Goal: Find specific page/section: Find specific page/section

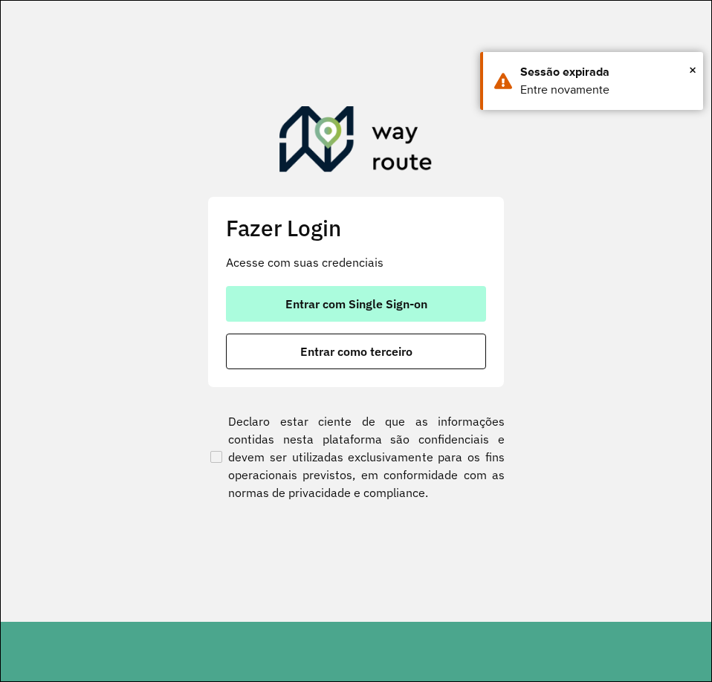
click at [339, 302] on span "Entrar com Single Sign-on" at bounding box center [356, 304] width 142 height 12
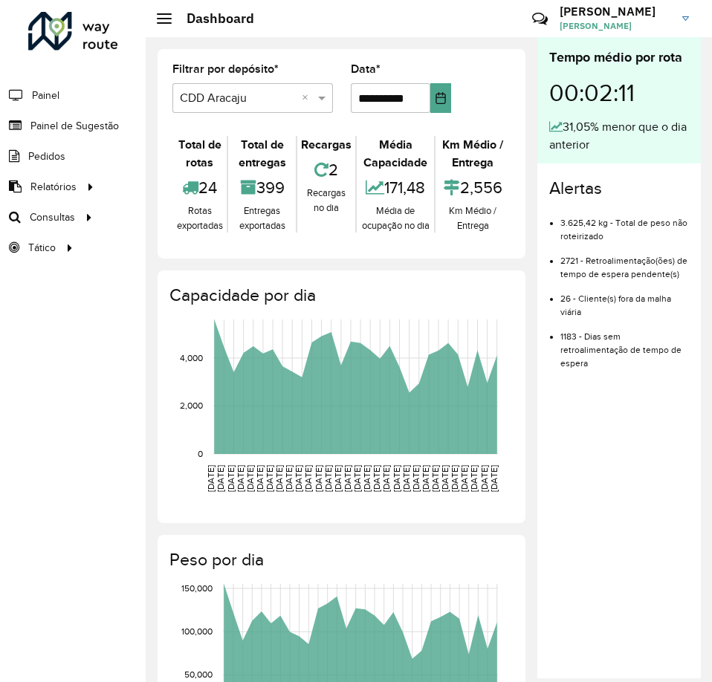
click at [689, 16] on link "[PERSON_NAME]" at bounding box center [629, 18] width 140 height 39
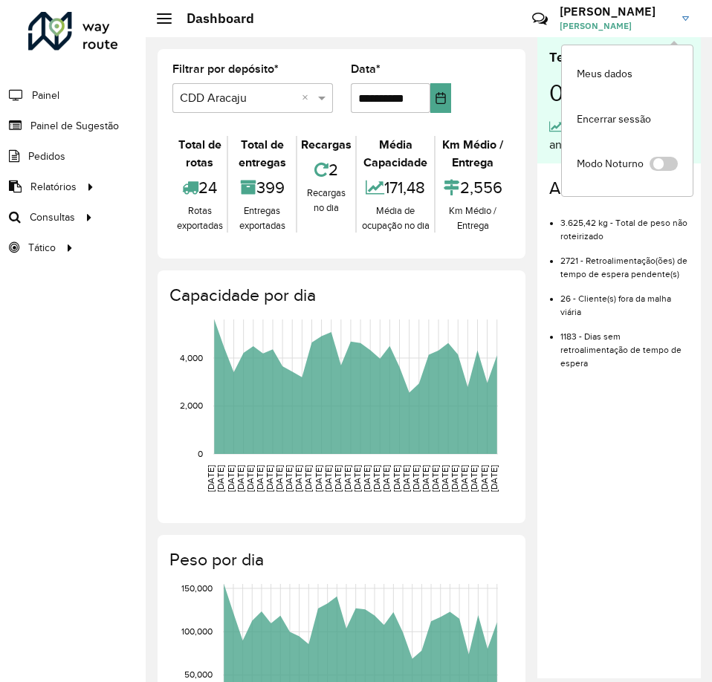
click at [689, 16] on link "[PERSON_NAME]" at bounding box center [629, 18] width 140 height 39
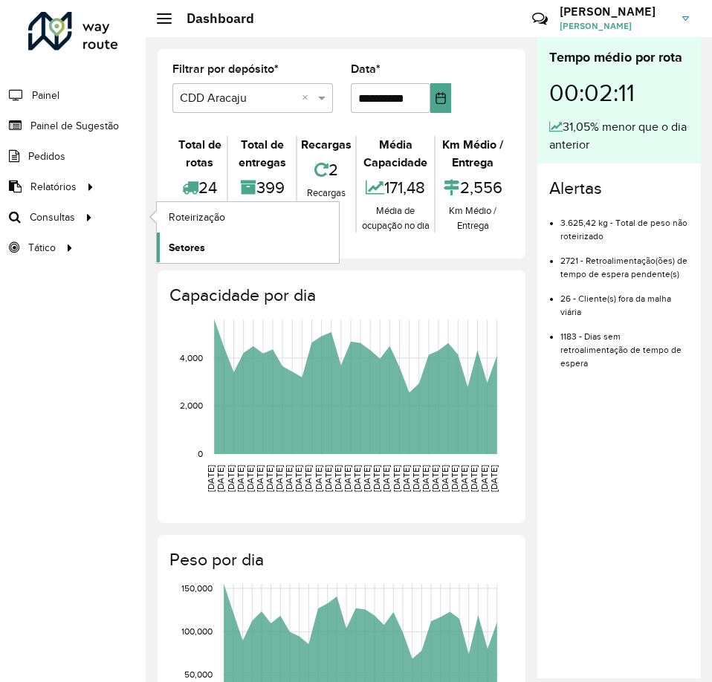
click at [198, 242] on span "Setores" at bounding box center [187, 248] width 36 height 16
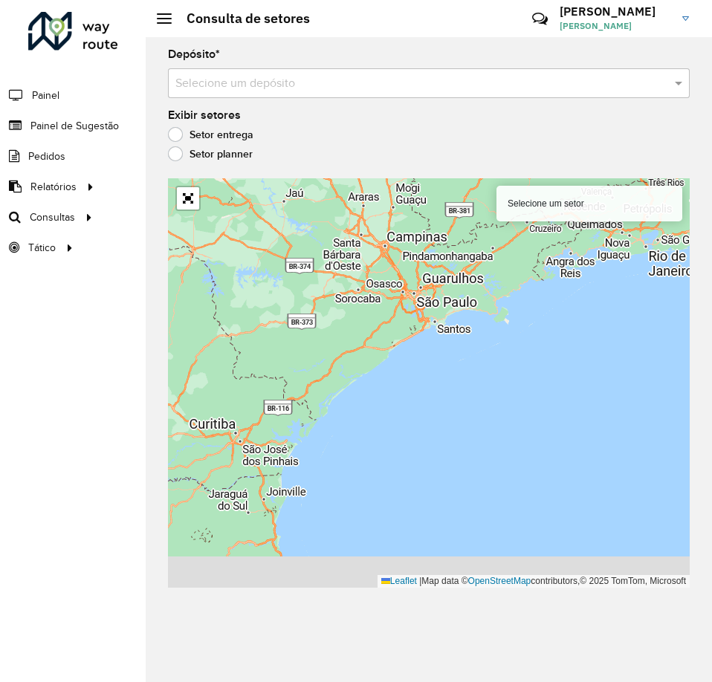
click at [207, 86] on input "text" at bounding box center [413, 84] width 477 height 18
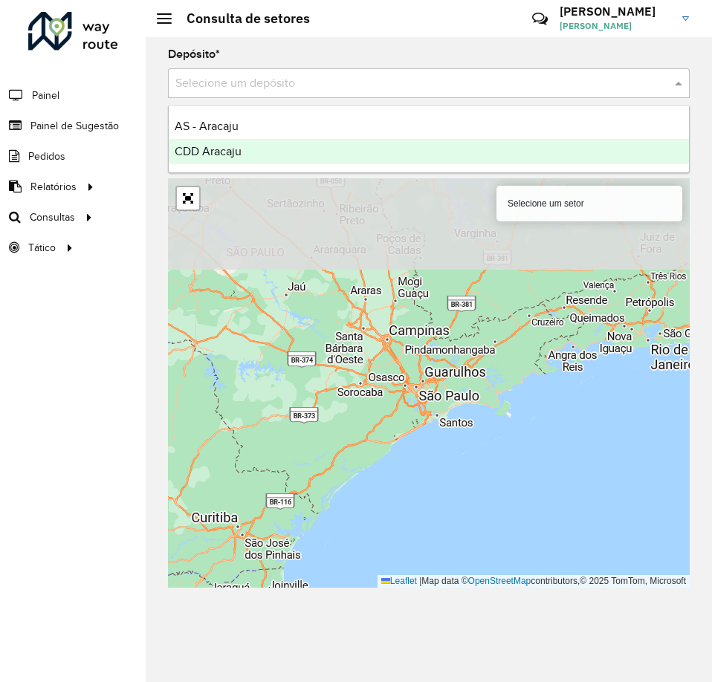
click at [230, 157] on span "CDD Aracaju" at bounding box center [208, 151] width 67 height 13
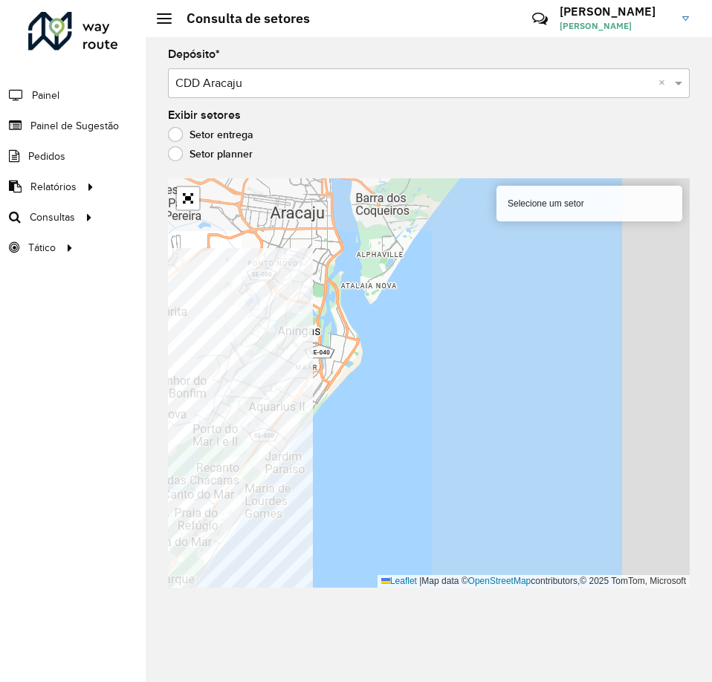
click at [61, 516] on div "Roteirizador AmbevTech Painel Painel de Sugestão Pedidos Relatórios Clientes Cl…" at bounding box center [356, 341] width 712 height 682
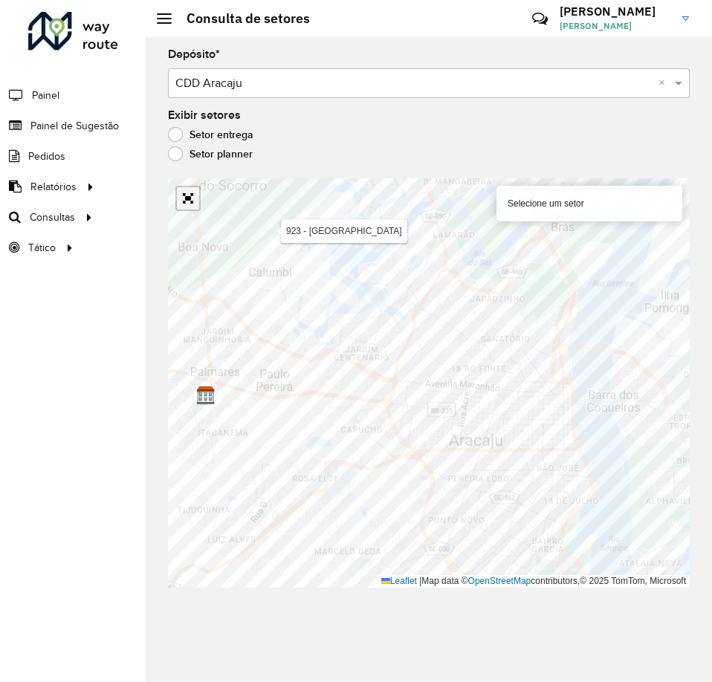
click at [186, 201] on link "Abrir mapa em tela cheia" at bounding box center [188, 198] width 22 height 22
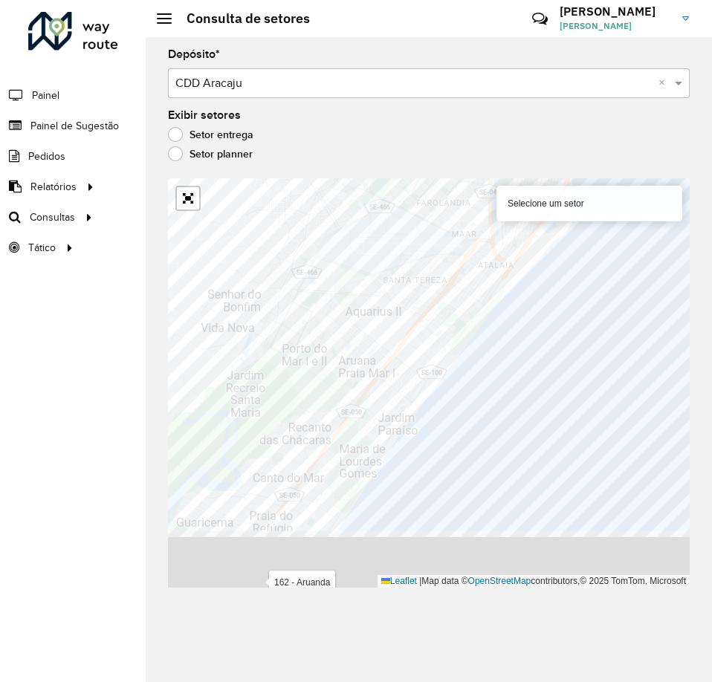
click at [501, 158] on formly-group "Depósito * Selecione um depósito × CDD Aracaju × Exibir setores Setor entrega S…" at bounding box center [429, 318] width 522 height 539
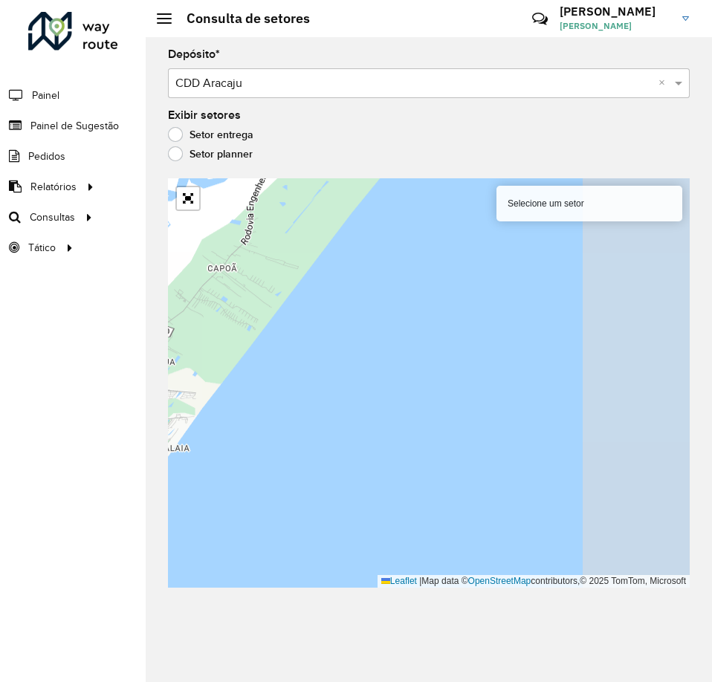
click at [73, 373] on div "Roteirizador AmbevTech Painel Painel de Sugestão Pedidos Relatórios Clientes Cl…" at bounding box center [356, 341] width 712 height 682
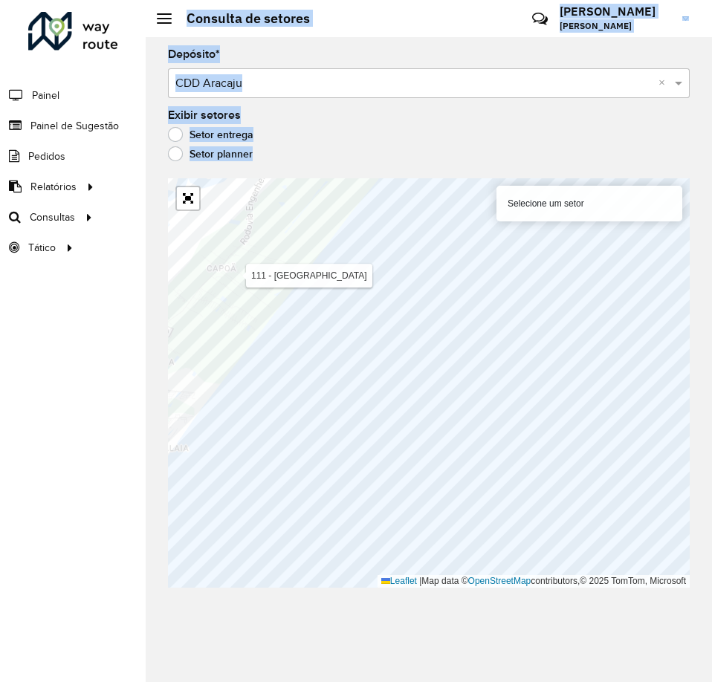
click at [263, 334] on div "Roteirizador AmbevTech Painel Painel de Sugestão Pedidos Relatórios Clientes Cl…" at bounding box center [356, 341] width 712 height 682
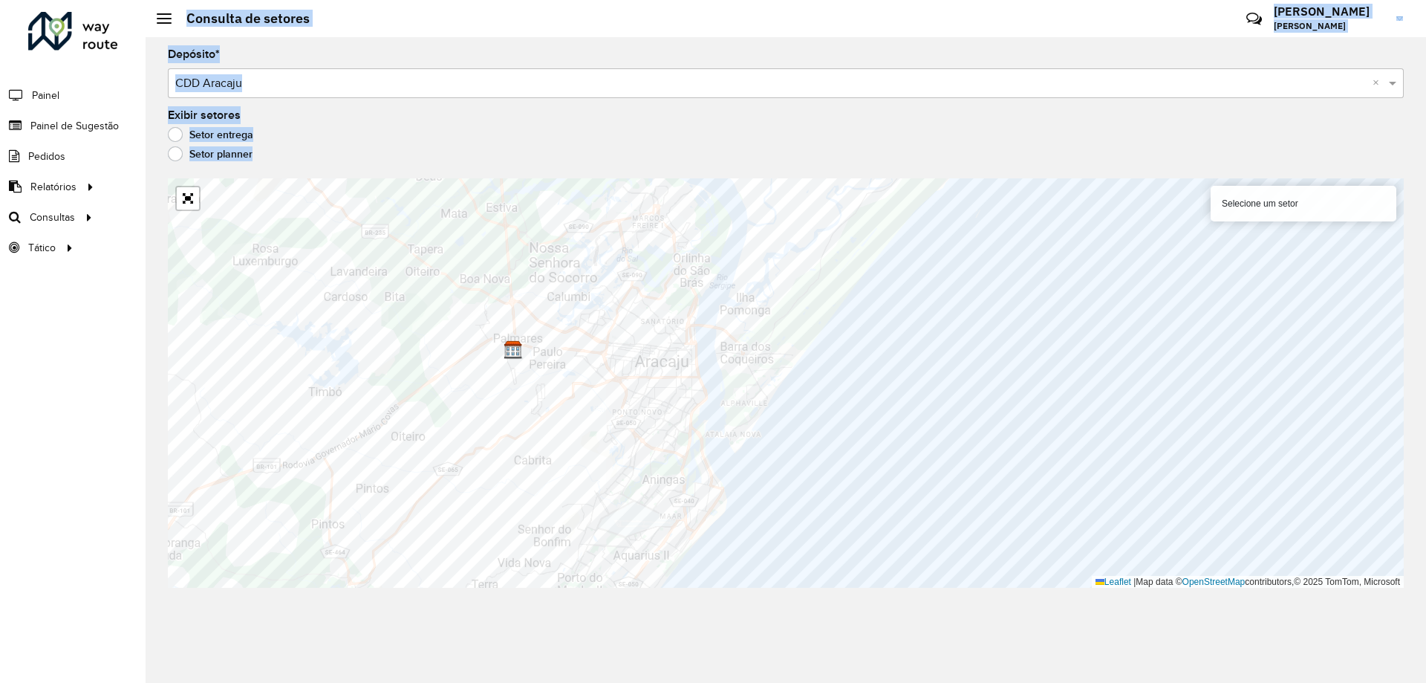
click at [198, 210] on div at bounding box center [187, 198] width 25 height 25
click at [185, 198] on link "Abrir mapa em tela cheia" at bounding box center [188, 198] width 22 height 22
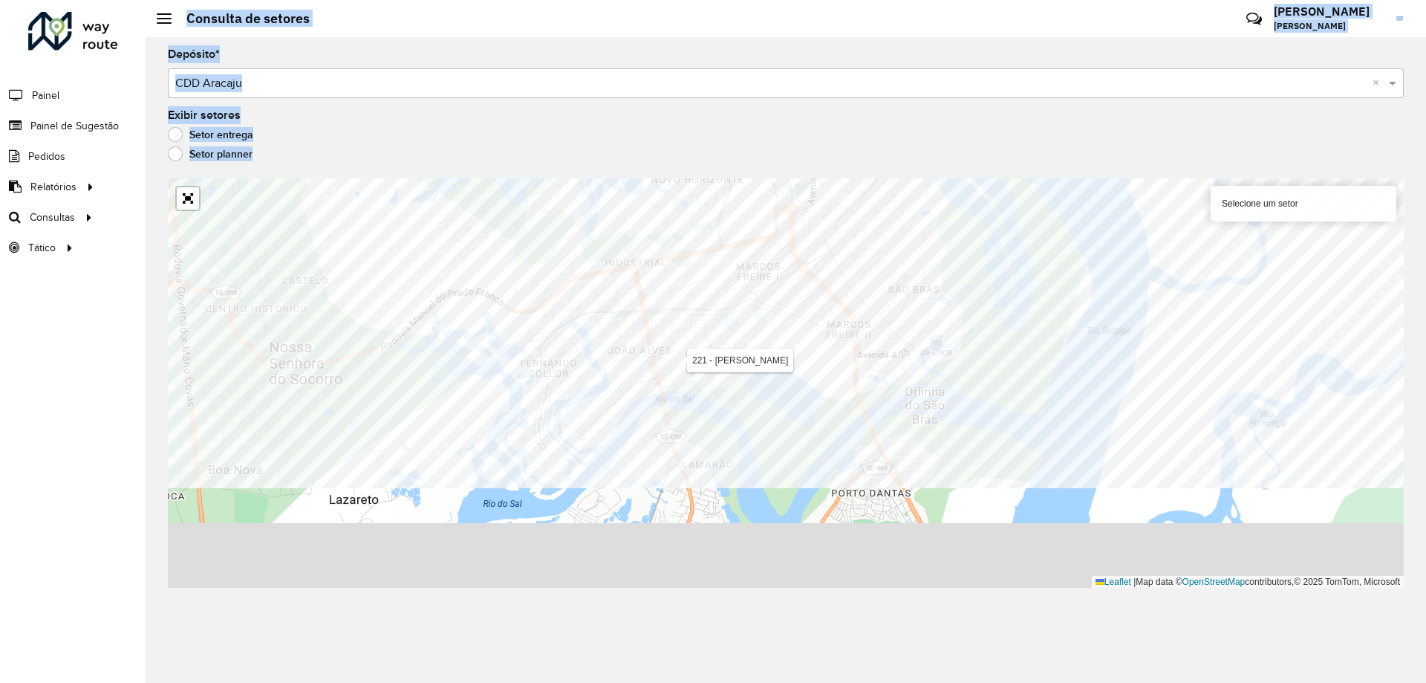
click at [711, 153] on formly-group "Depósito * Selecione um depósito × CDD Aracaju × Exibir setores Setor entrega S…" at bounding box center [786, 318] width 1236 height 539
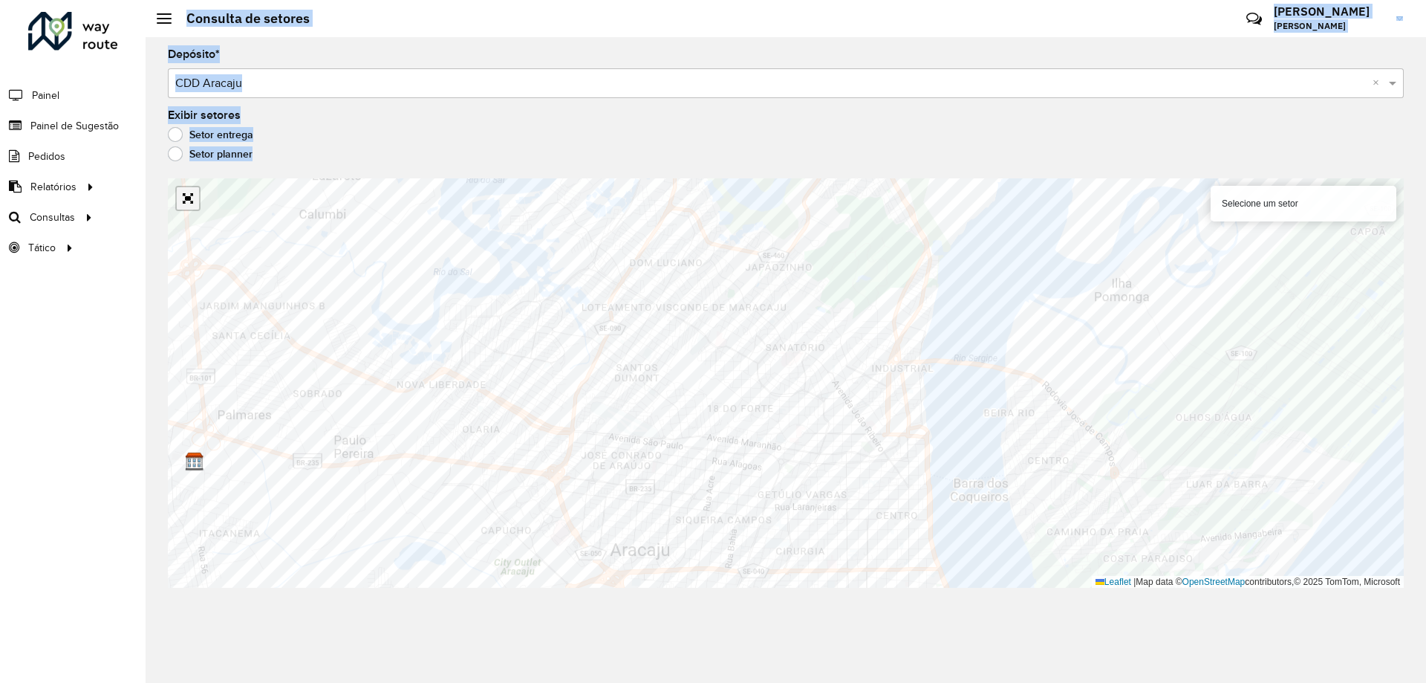
click at [186, 192] on link "Abrir mapa em tela cheia" at bounding box center [188, 198] width 22 height 22
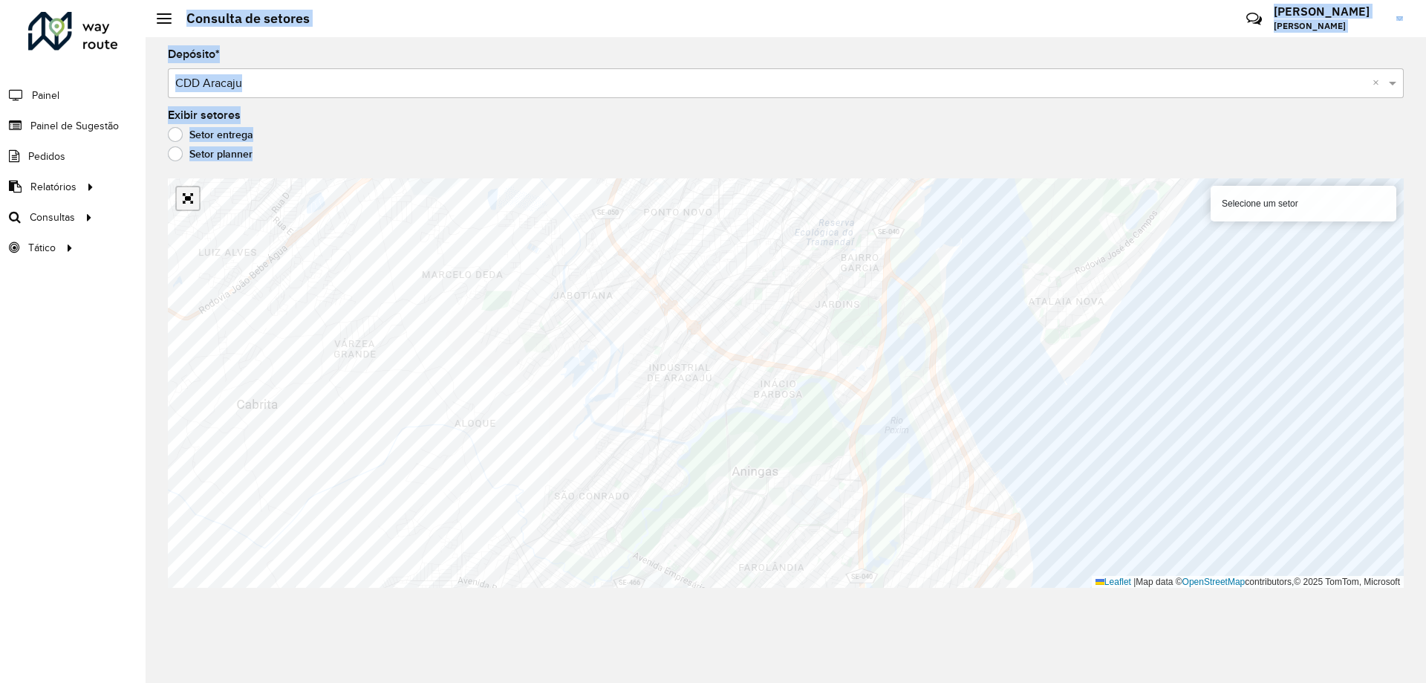
click at [182, 201] on link "Abrir mapa em tela cheia" at bounding box center [188, 198] width 22 height 22
